Goal: Information Seeking & Learning: Check status

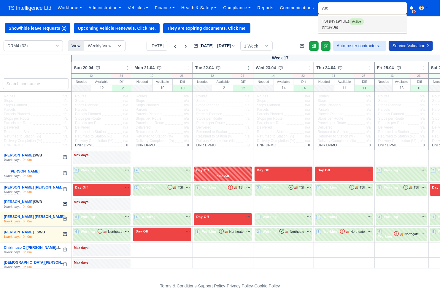
click at [334, 26] on link "TSI (NY19YUE) Active (NY19YUE)" at bounding box center [362, 24] width 88 height 16
type input "NY19YUE"
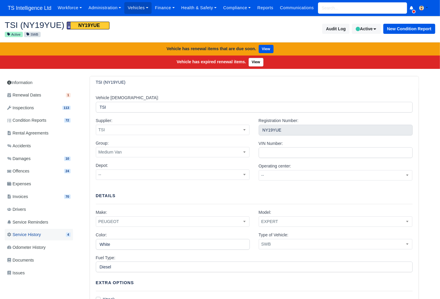
click at [45, 240] on link "Service History 4" at bounding box center [39, 235] width 68 height 12
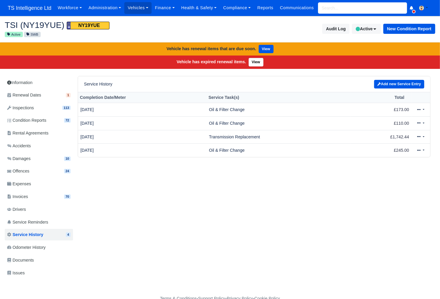
click at [348, 4] on div "Workforce Manpower Expiring Documents Leave Requests Daily Attendance Daily Tim…" at bounding box center [244, 8] width 381 height 16
click at [343, 12] on input "search" at bounding box center [362, 7] width 89 height 11
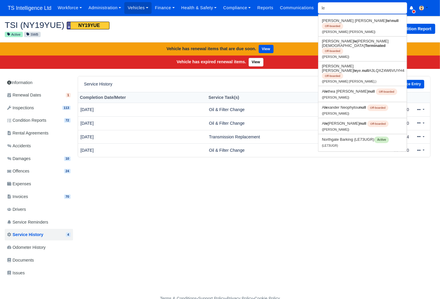
type input "le"
drag, startPoint x: 344, startPoint y: 177, endPoint x: 425, endPoint y: 174, distance: 81.1
click at [345, 178] on div "Information Renewal Dates 1 Inspections 113 Condition Reports 72 Rental Agreeme…" at bounding box center [220, 180] width 431 height 209
